Goal: Navigation & Orientation: Find specific page/section

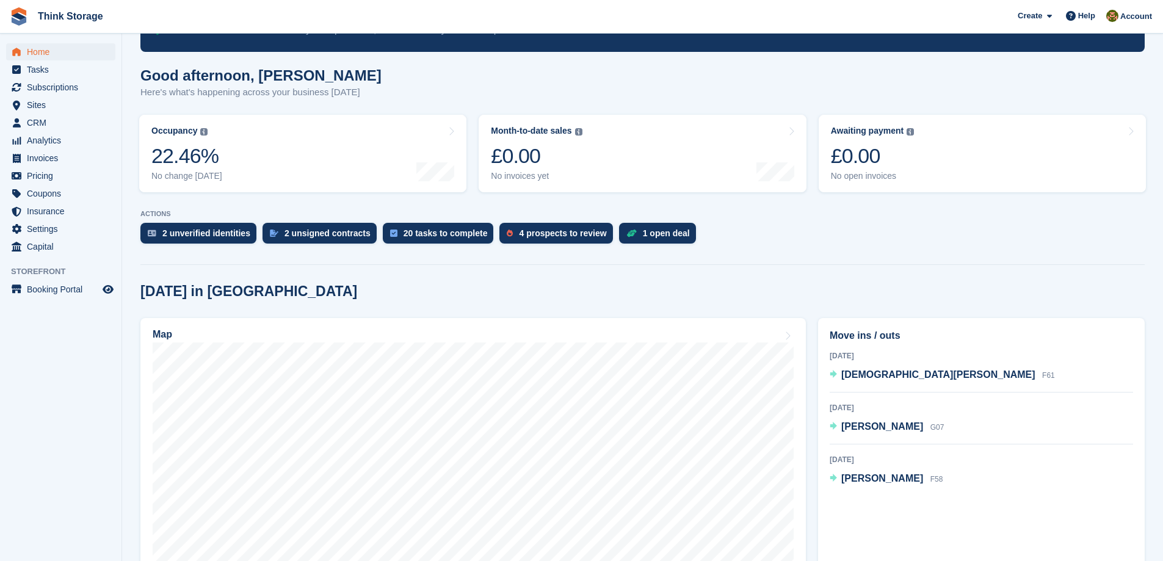
scroll to position [61, 0]
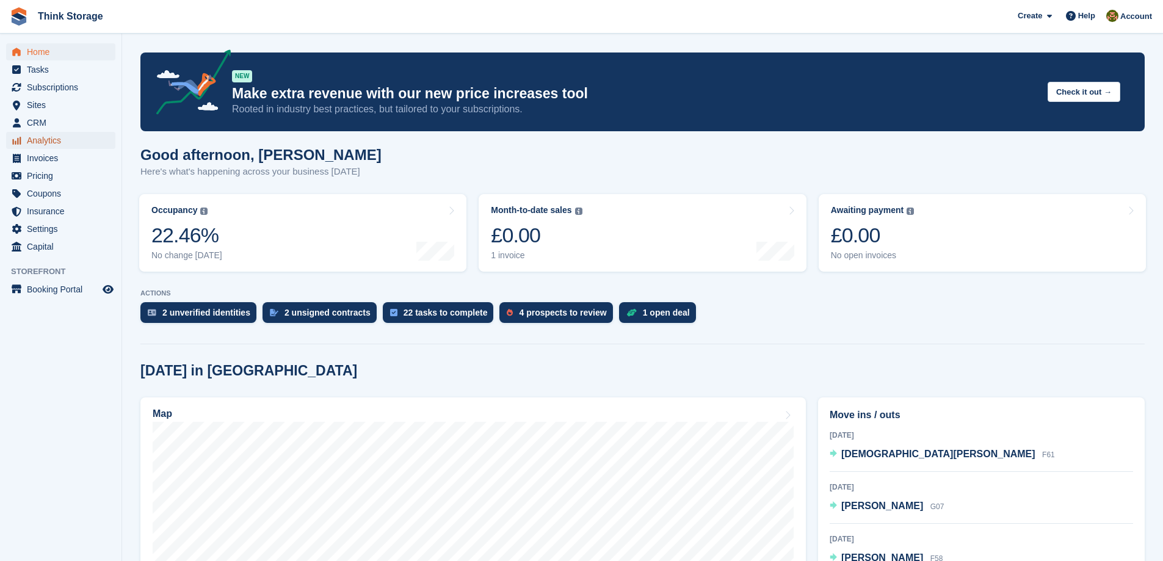
click at [35, 144] on span "Analytics" at bounding box center [63, 140] width 73 height 17
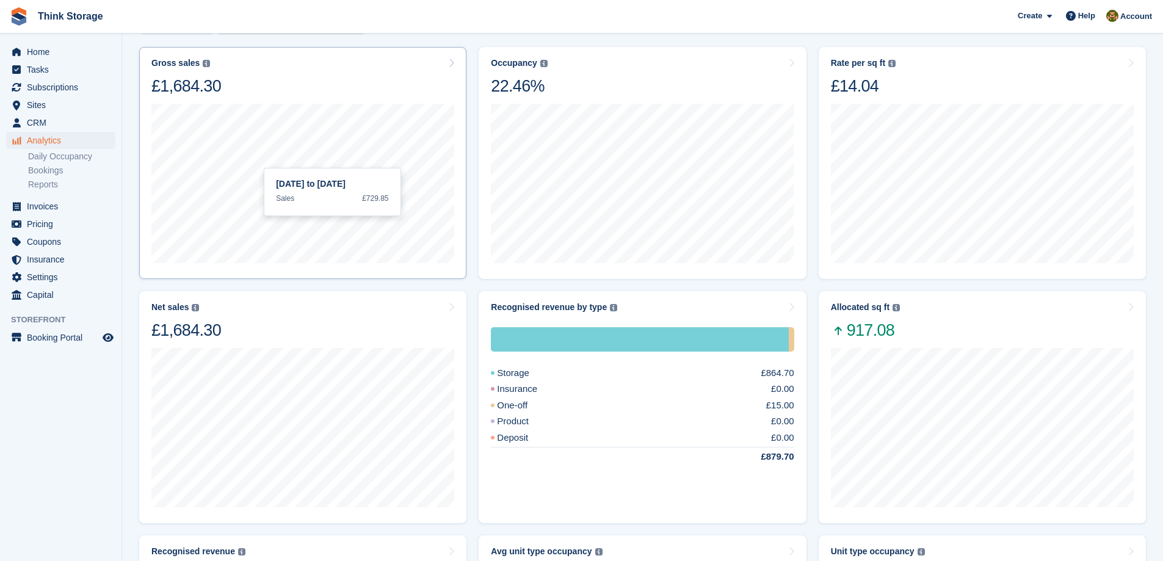
scroll to position [183, 0]
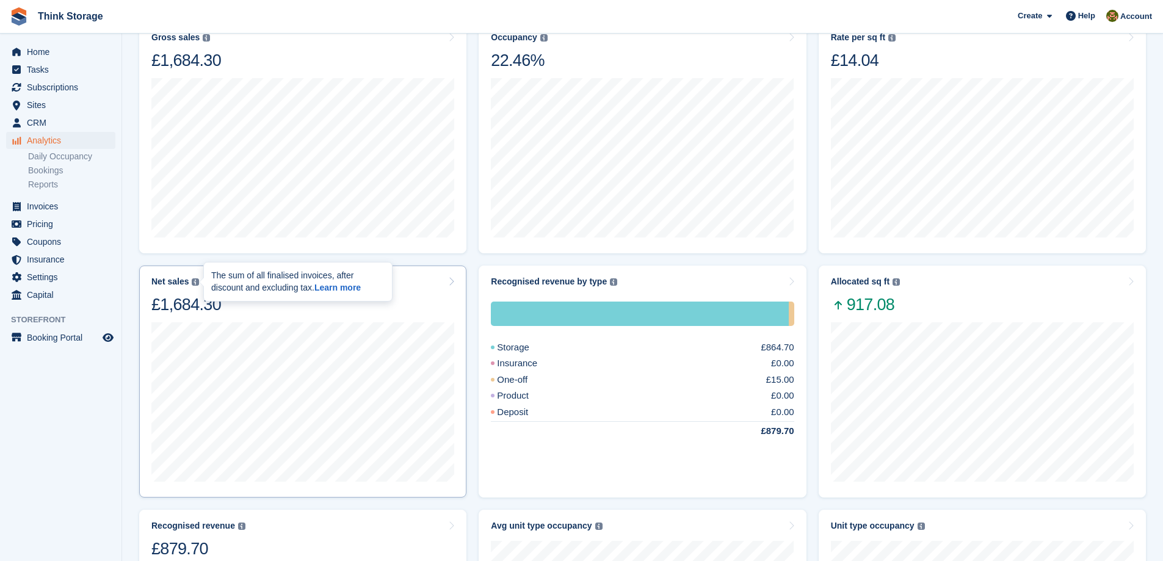
click at [192, 283] on img at bounding box center [195, 281] width 7 height 7
click at [895, 281] on img at bounding box center [895, 281] width 7 height 7
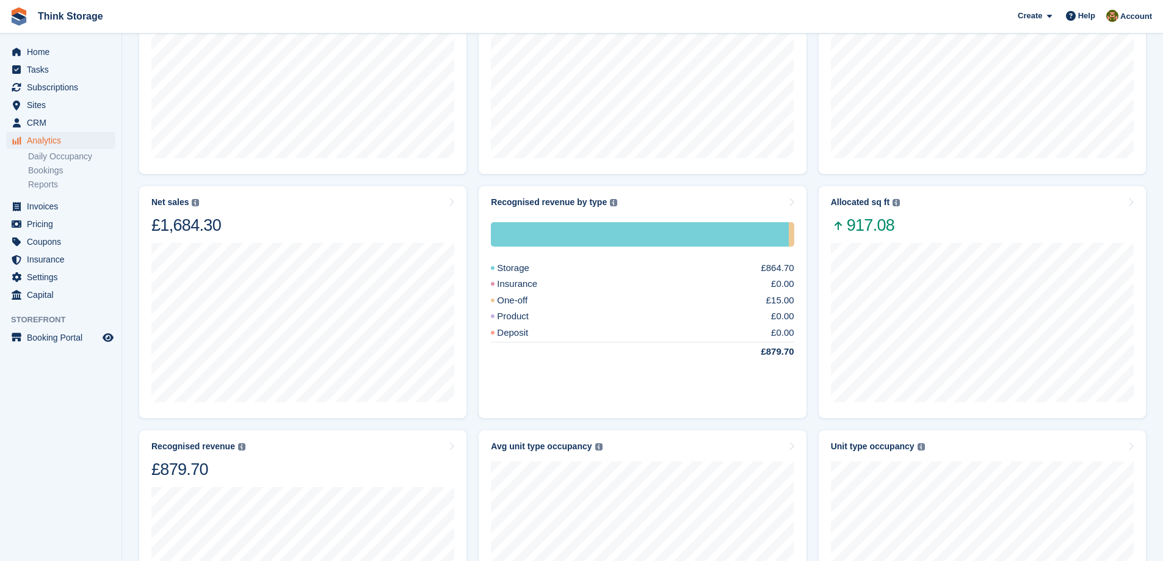
scroll to position [0, 0]
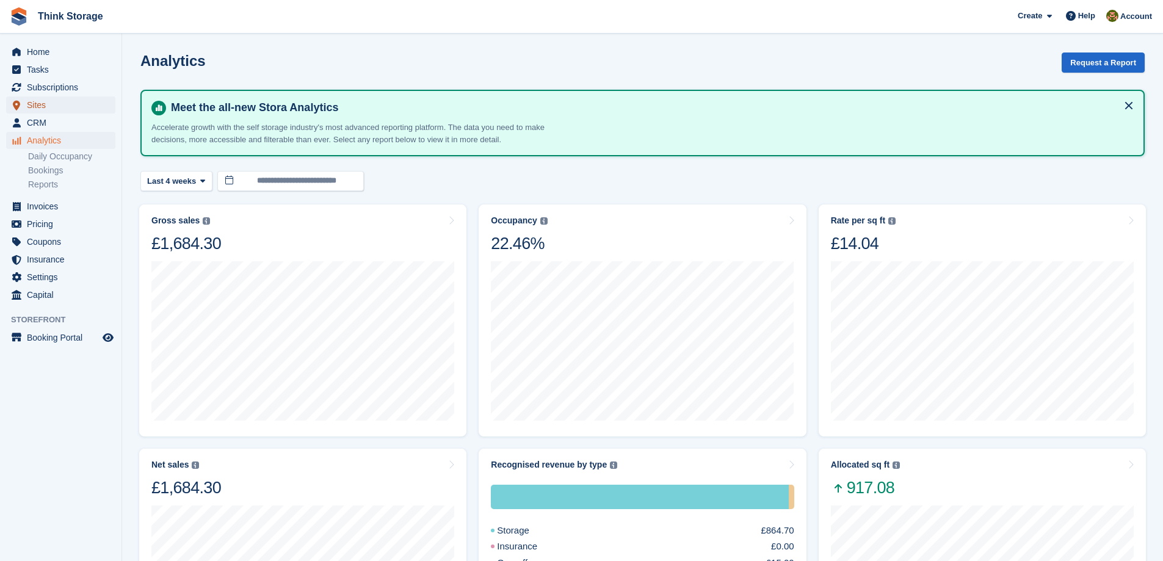
click at [31, 107] on span "Sites" at bounding box center [63, 104] width 73 height 17
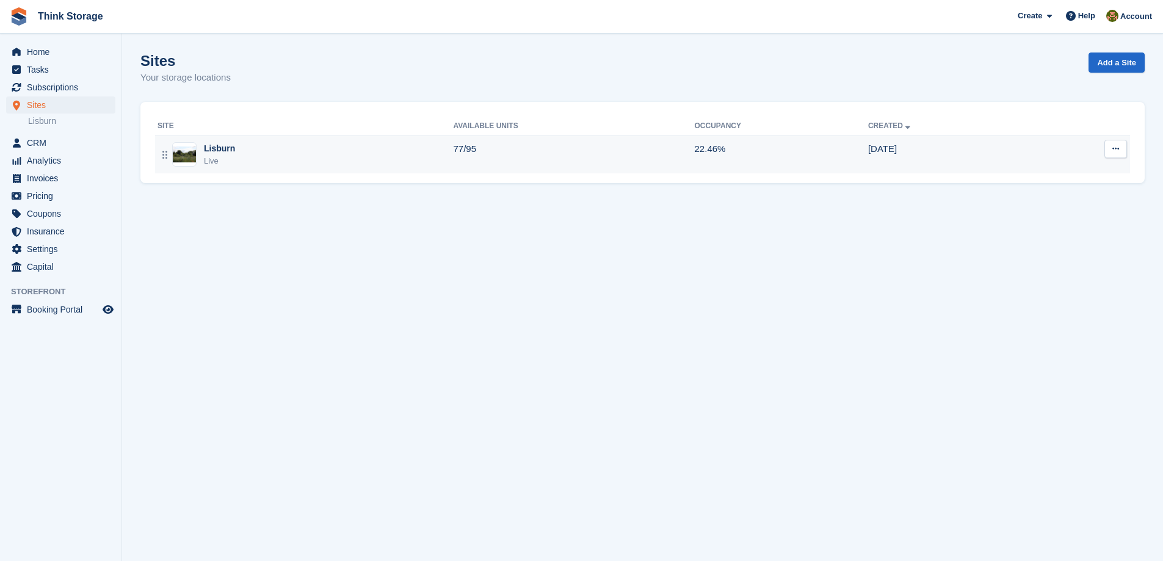
click at [219, 149] on div "Lisburn" at bounding box center [219, 148] width 31 height 13
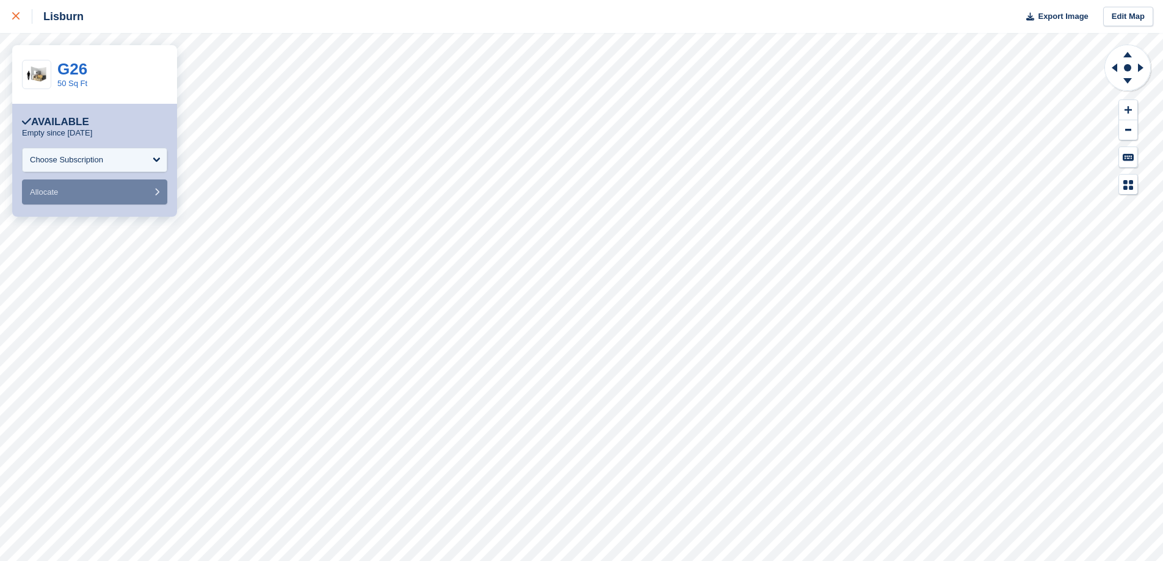
click at [19, 21] on div at bounding box center [22, 16] width 20 height 15
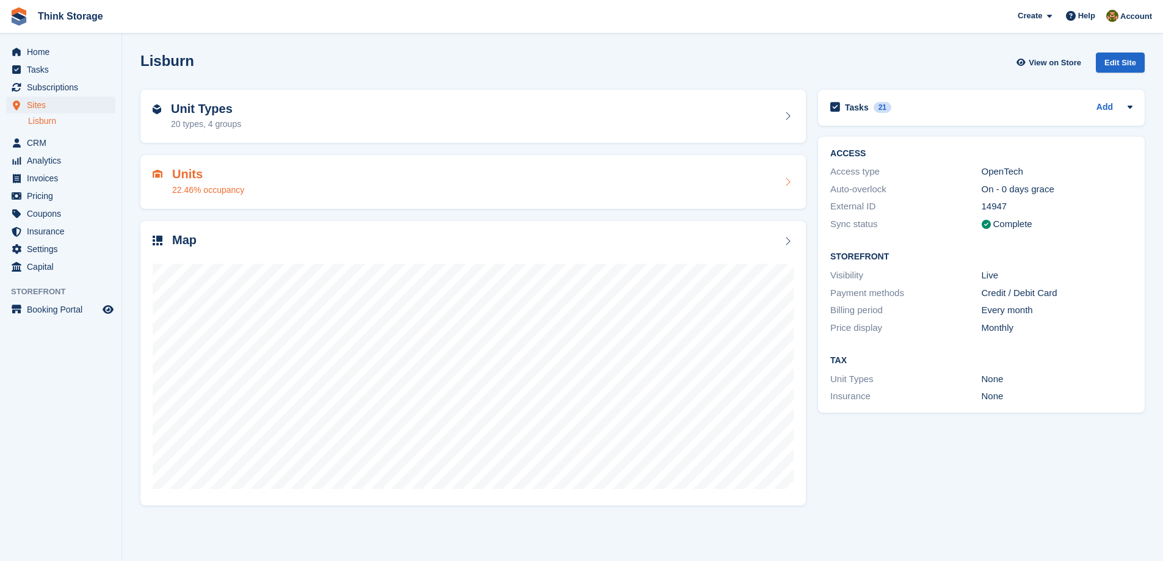
click at [187, 176] on h2 "Units" at bounding box center [208, 174] width 72 height 14
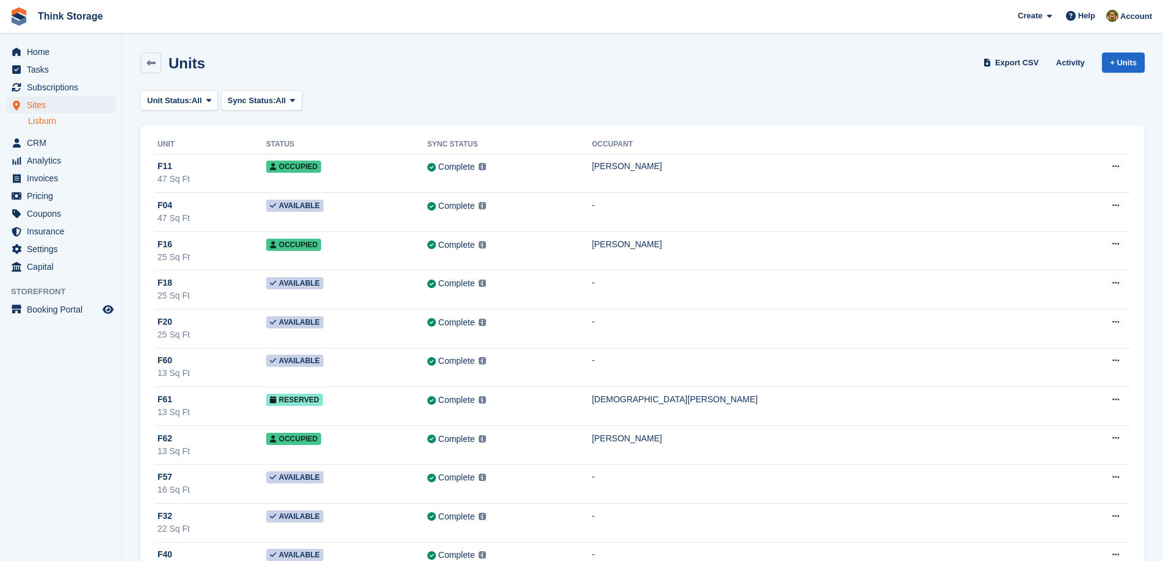
click at [38, 120] on link "Lisburn" at bounding box center [71, 121] width 87 height 12
